Goal: Information Seeking & Learning: Learn about a topic

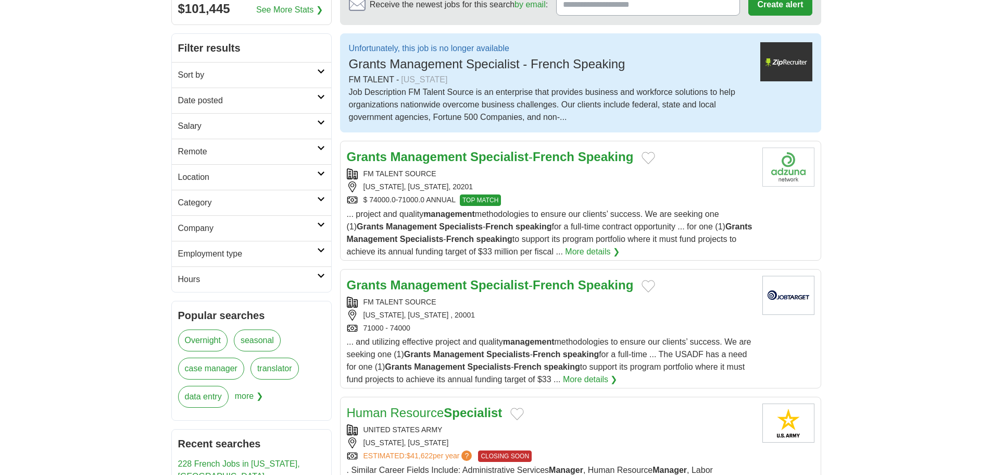
scroll to position [156, 0]
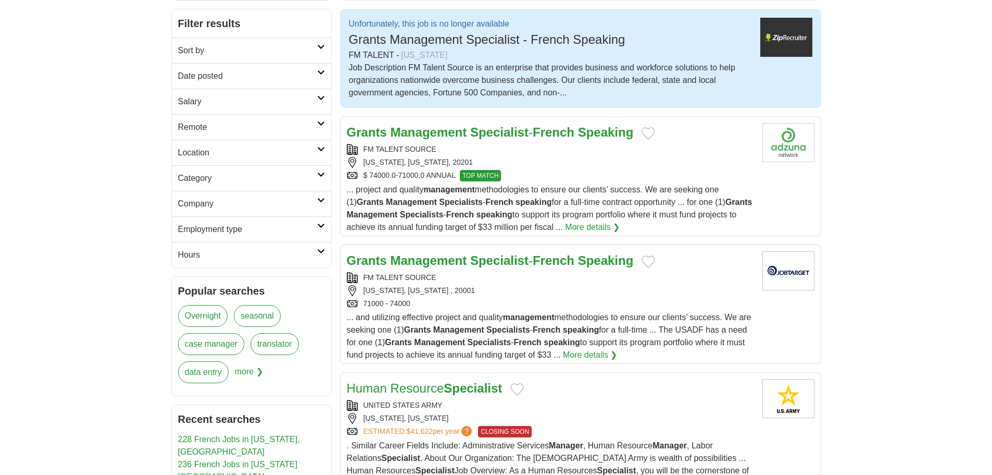
drag, startPoint x: 557, startPoint y: 169, endPoint x: 554, endPoint y: 159, distance: 10.2
click at [554, 159] on div "[US_STATE], [US_STATE], 20201" at bounding box center [550, 162] width 407 height 11
click at [539, 136] on link "Grants Management Specialist - French Speaking" at bounding box center [490, 132] width 287 height 14
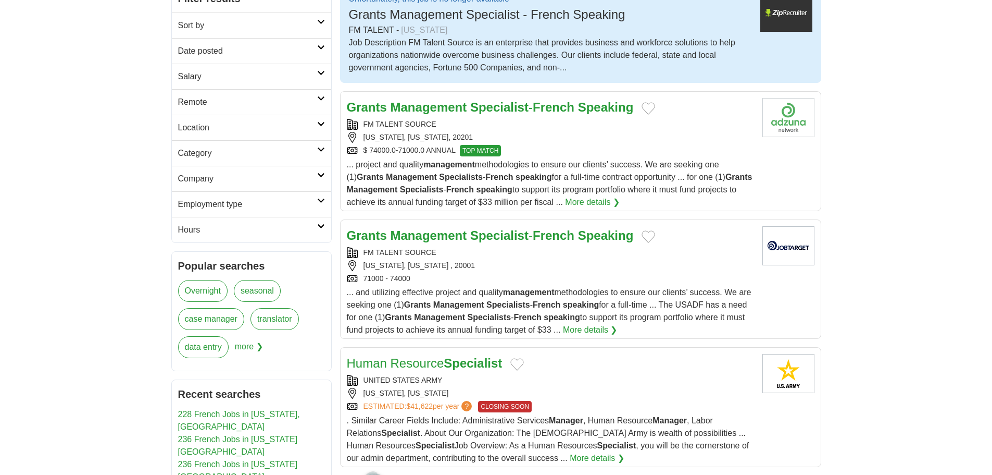
scroll to position [0, 0]
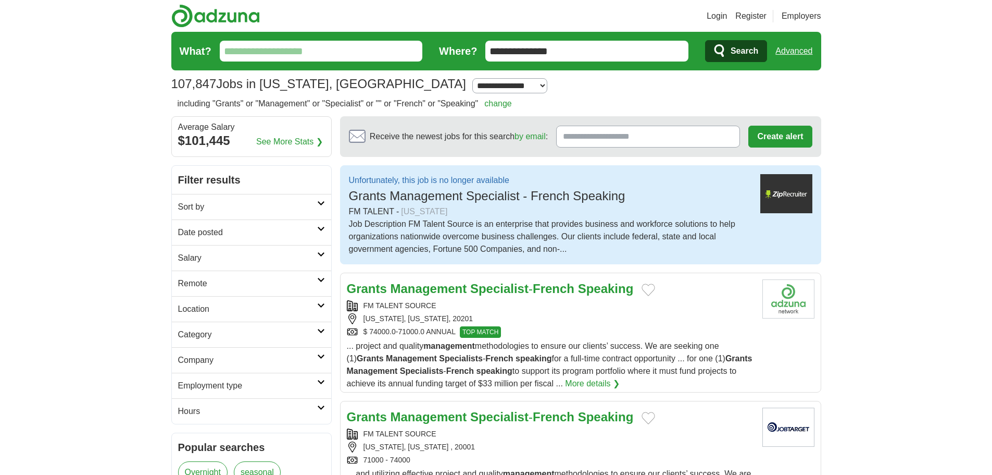
click at [365, 53] on input "What?" at bounding box center [321, 51] width 203 height 21
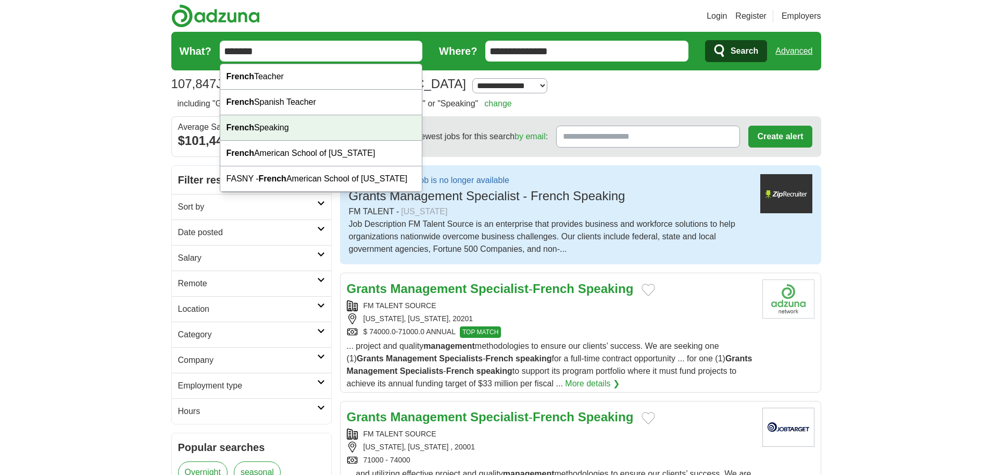
click at [368, 129] on div "French Speaking" at bounding box center [321, 128] width 202 height 26
type input "**********"
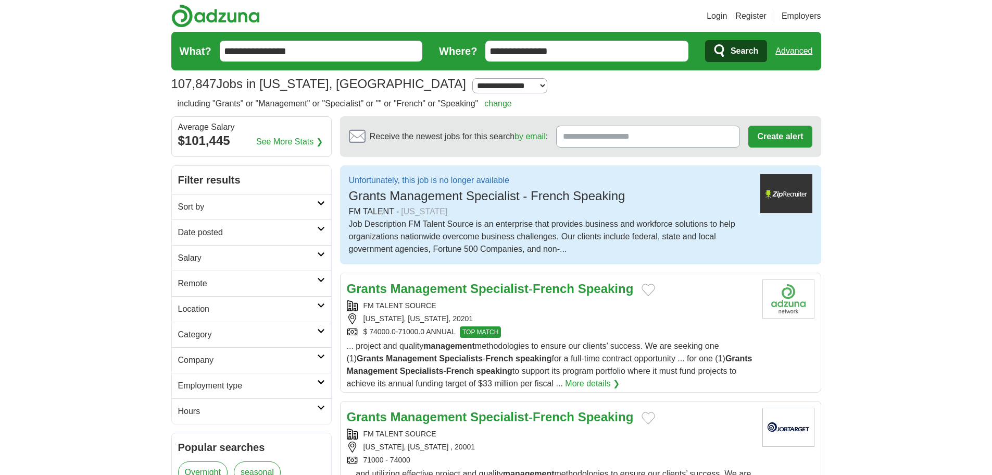
click at [725, 47] on icon "submit" at bounding box center [720, 51] width 13 height 15
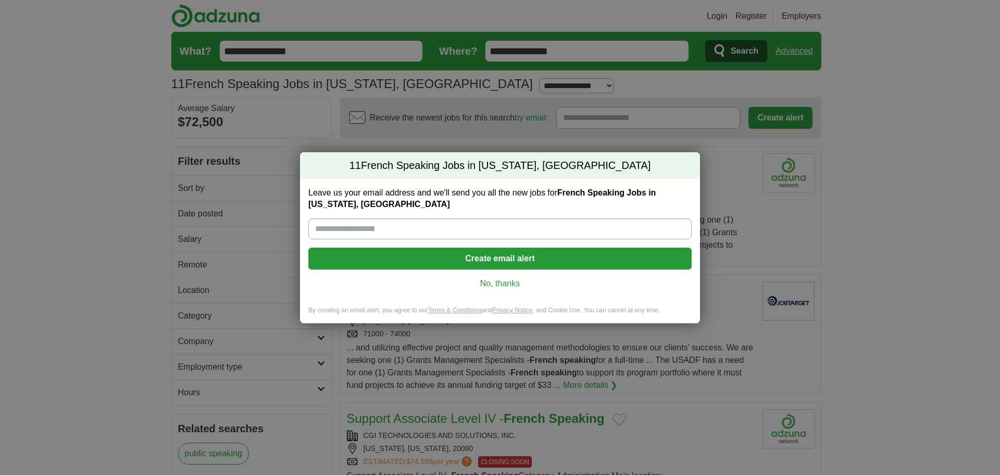
click at [503, 276] on div "Leave us your email address and we'll send you all the new jobs for French Spea…" at bounding box center [500, 242] width 400 height 127
click at [516, 281] on link "No, thanks" at bounding box center [500, 283] width 367 height 11
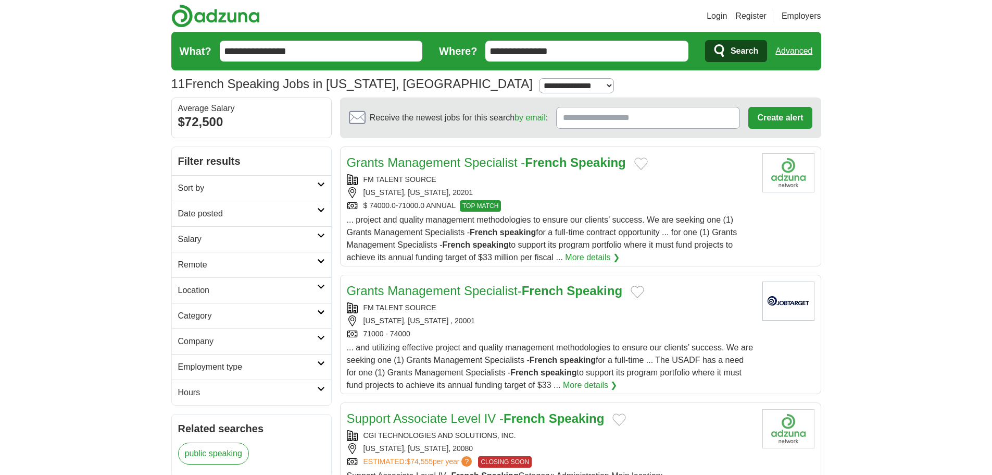
click at [569, 315] on div "[US_STATE], [US_STATE] , 20001" at bounding box center [550, 320] width 407 height 11
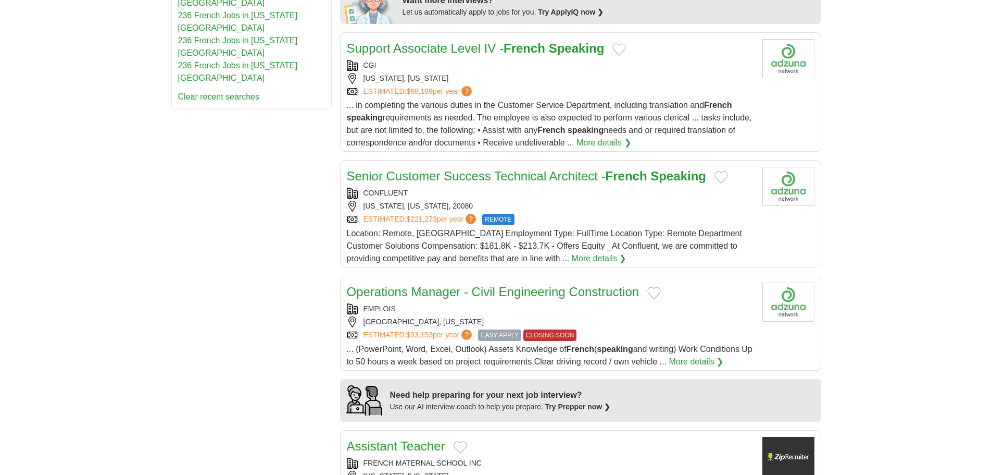
scroll to position [573, 0]
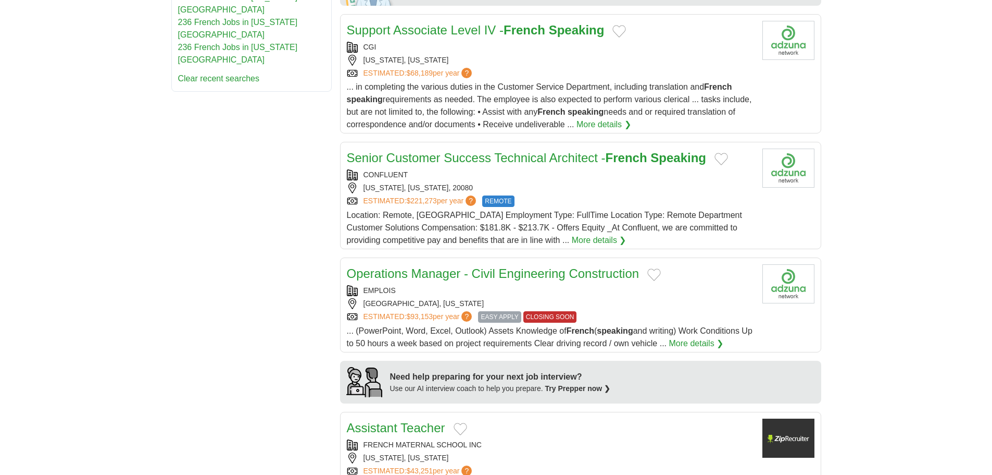
click at [411, 151] on link "Senior Customer Success Technical Architect - French Speaking" at bounding box center [527, 158] width 360 height 14
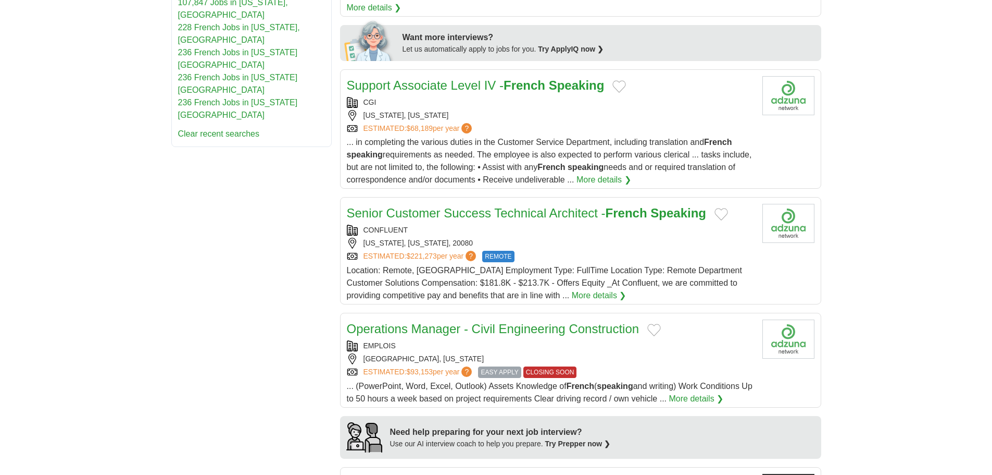
scroll to position [521, 0]
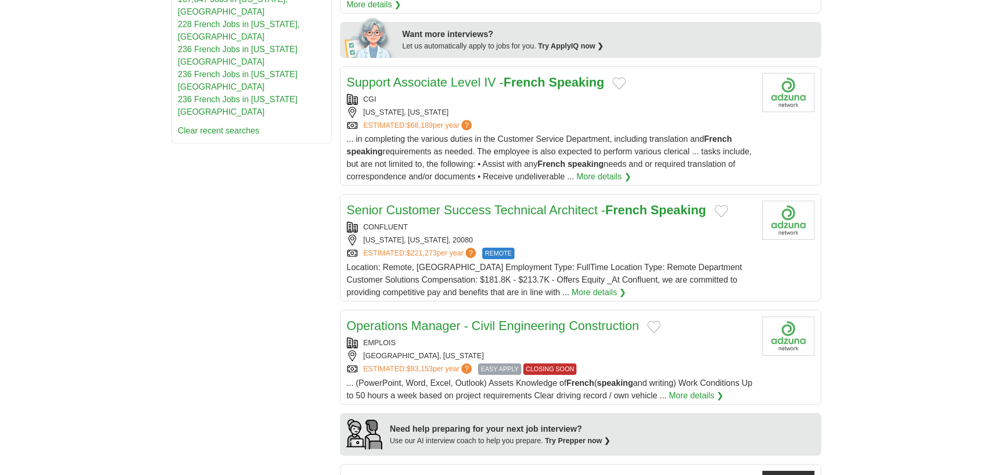
click at [428, 75] on link "Support Associate Level IV - French Speaking" at bounding box center [476, 82] width 258 height 14
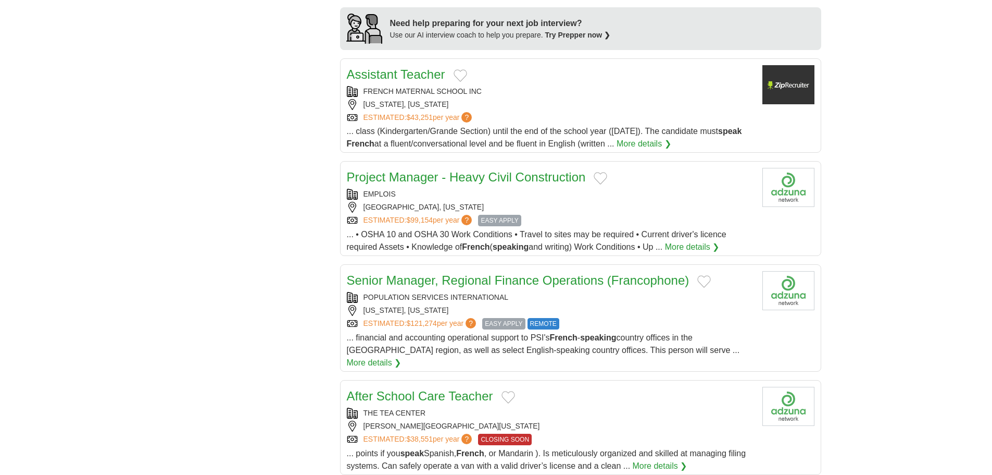
scroll to position [938, 0]
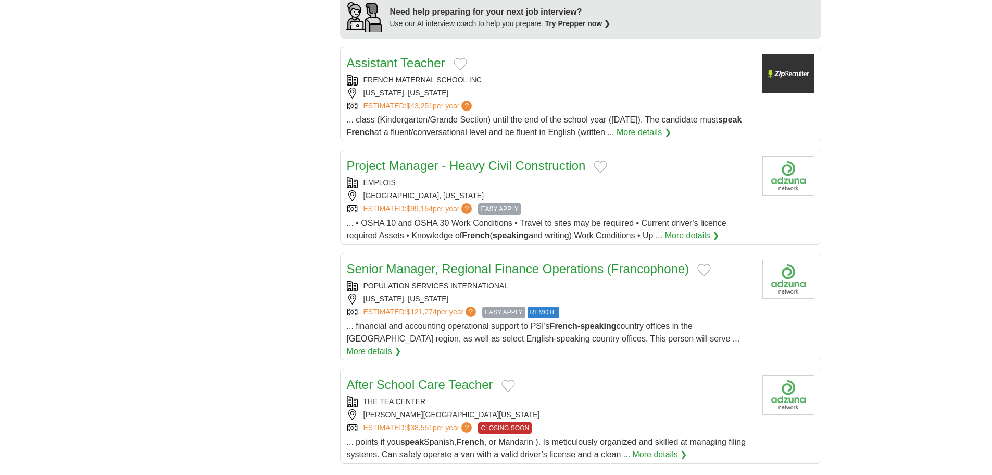
click at [589, 280] on div "POPULATION SERVICES INTERNATIONAL WASHINGTON, DISTRICT OF COLUMBIA ESTIMATED: $…" at bounding box center [550, 299] width 407 height 38
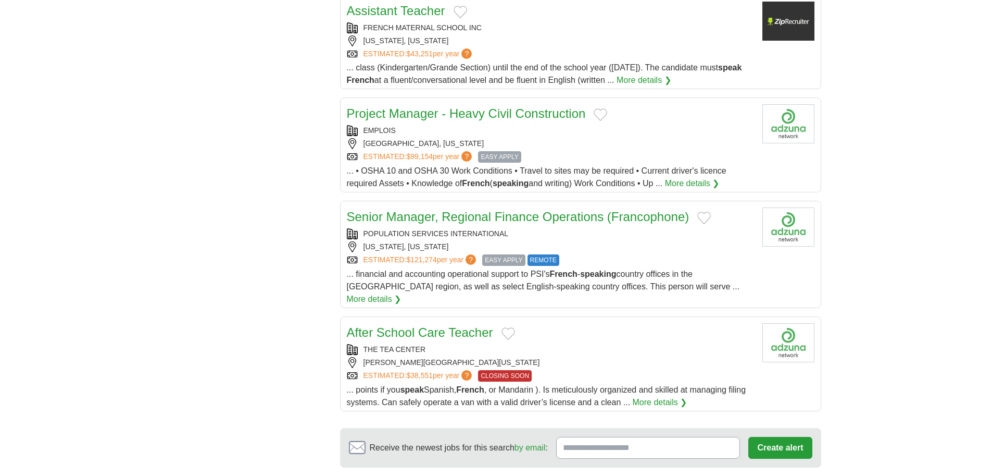
click at [519, 106] on link "Project Manager - Heavy Civil Construction" at bounding box center [466, 113] width 239 height 14
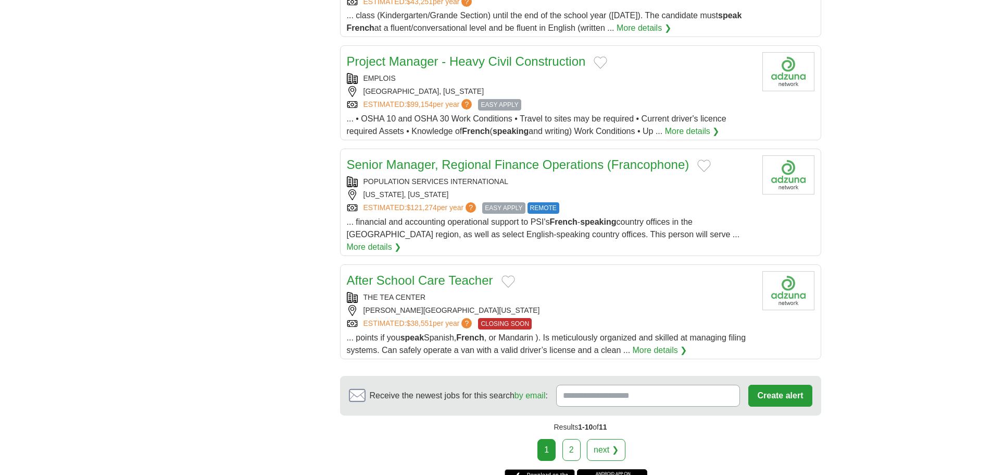
click at [557, 318] on div "ESTIMATED: $38,551 per year ? CLOSING SOON" at bounding box center [550, 323] width 407 height 11
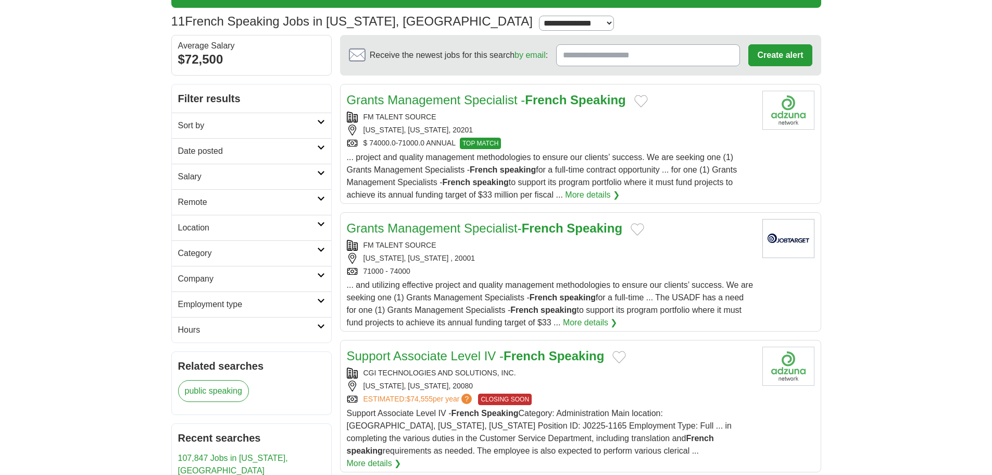
scroll to position [0, 0]
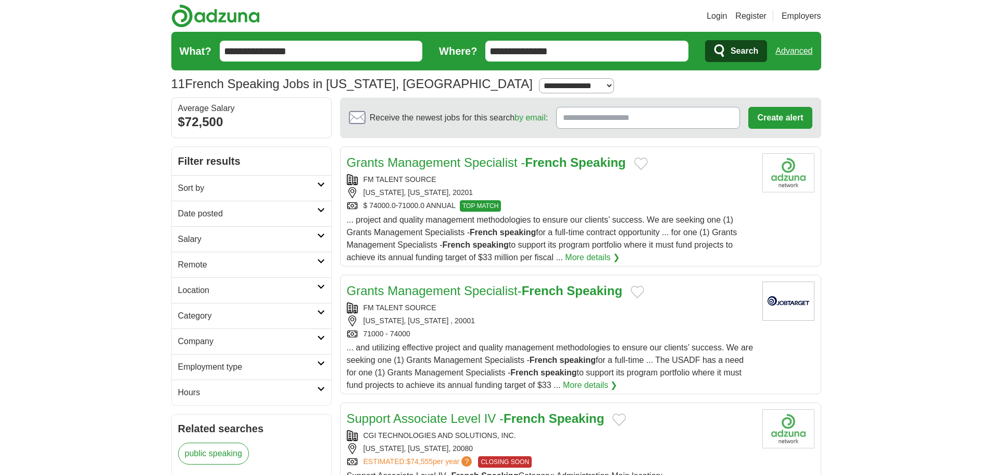
click at [579, 49] on input "**********" at bounding box center [586, 51] width 203 height 21
drag, startPoint x: 579, startPoint y: 49, endPoint x: 475, endPoint y: 51, distance: 103.7
click at [476, 51] on form "**********" at bounding box center [496, 51] width 650 height 39
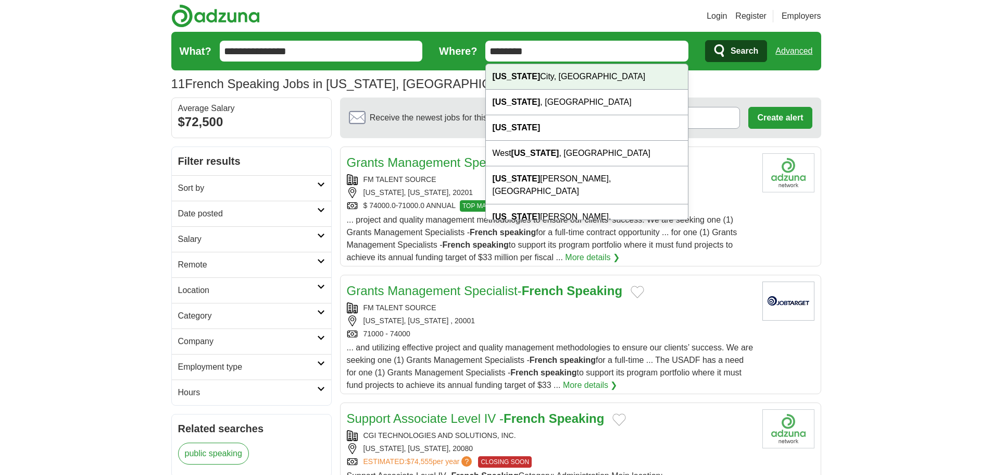
click at [541, 78] on div "New York City, NY" at bounding box center [587, 77] width 202 height 26
type input "**********"
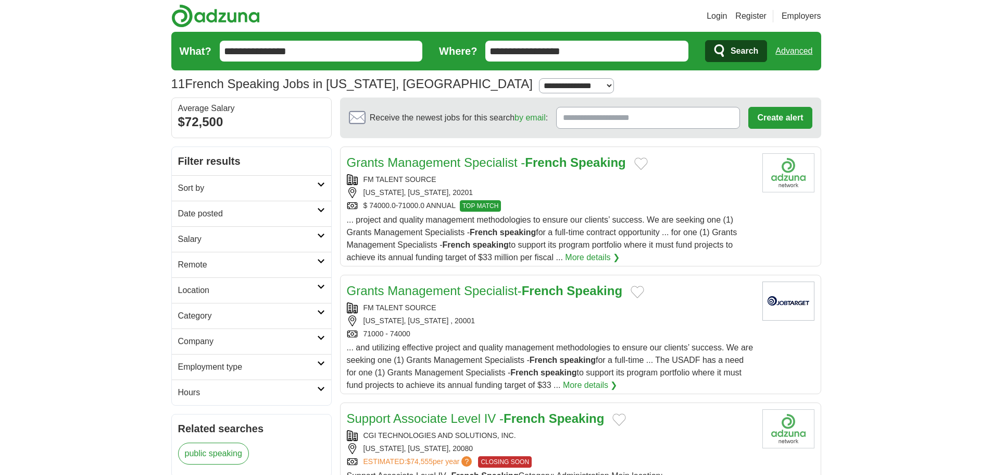
click at [728, 47] on button "Search" at bounding box center [736, 51] width 62 height 22
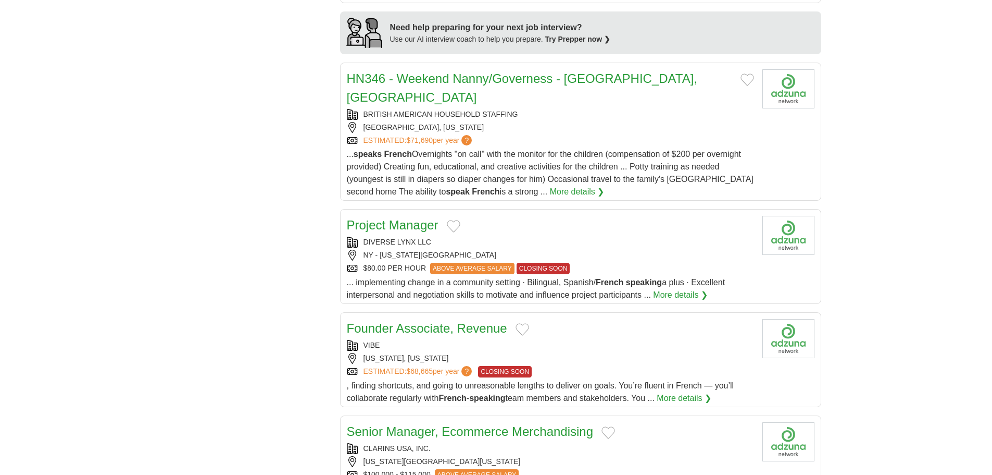
scroll to position [886, 0]
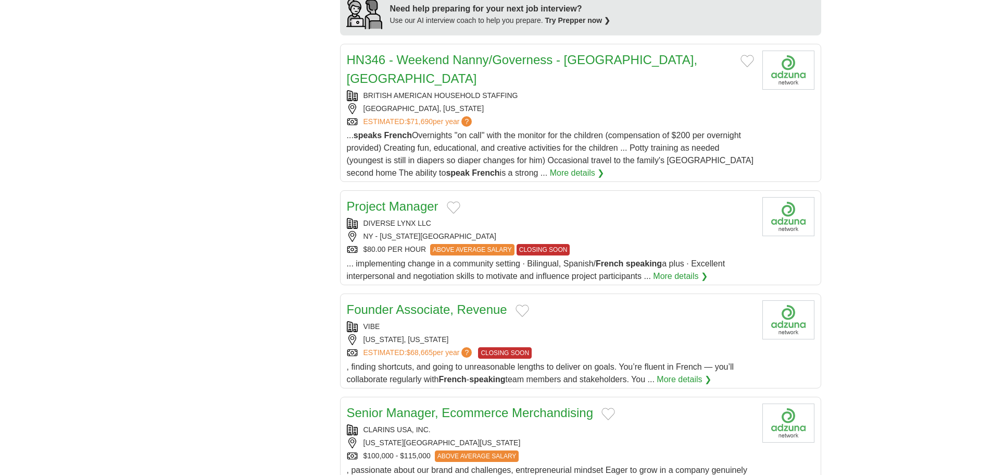
click at [592, 244] on div "$80.00 PER HOUR ABOVE AVERAGE SALARY CLOSING SOON" at bounding box center [550, 249] width 407 height 11
click at [511, 197] on div "Project Manager DIVERSE LYNX LLC NY - NEW YORK 10016 $80.00 PER HOUR ABOVE AVER…" at bounding box center [550, 239] width 407 height 85
